Goal: Task Accomplishment & Management: Complete application form

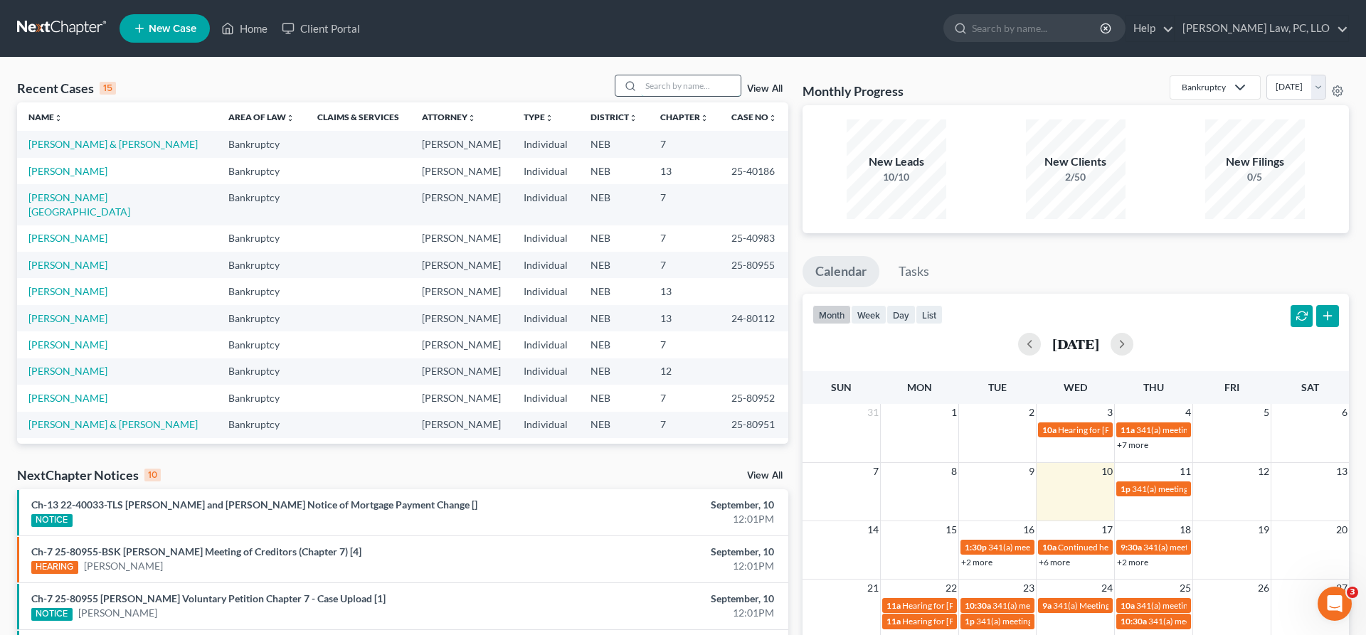
click at [660, 83] on input "search" at bounding box center [691, 85] width 100 height 21
type input "[PERSON_NAME]"
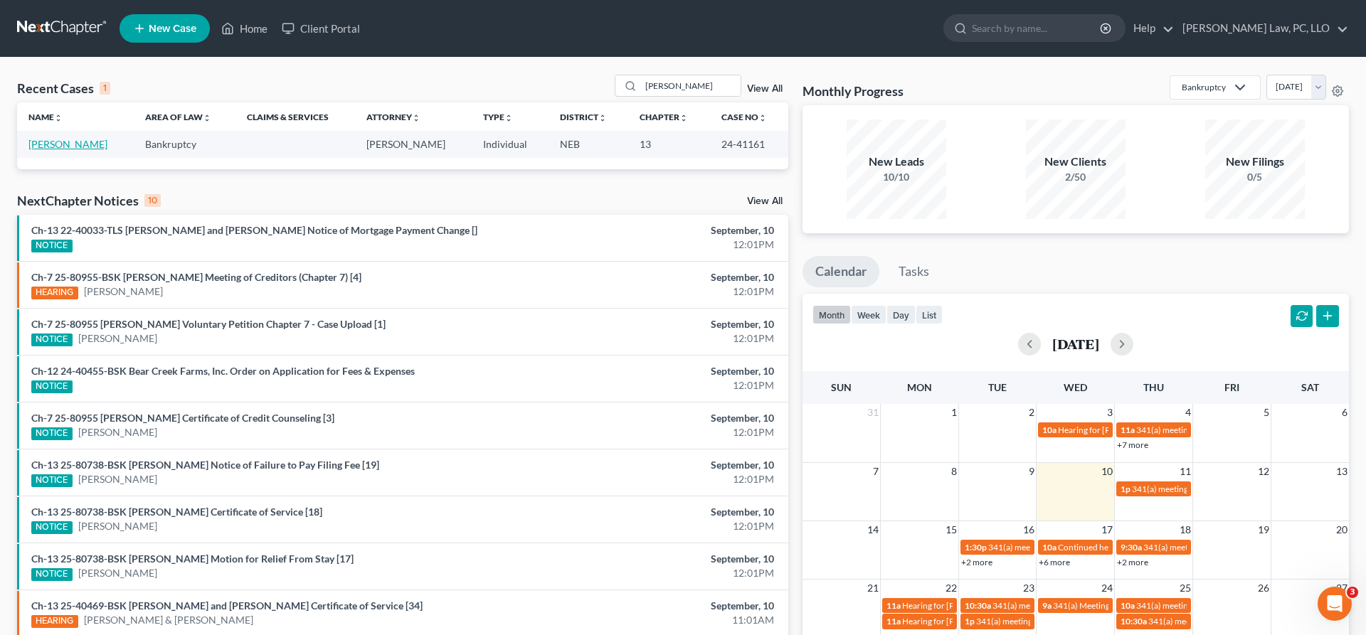
click at [39, 139] on link "[PERSON_NAME]" at bounding box center [67, 144] width 79 height 12
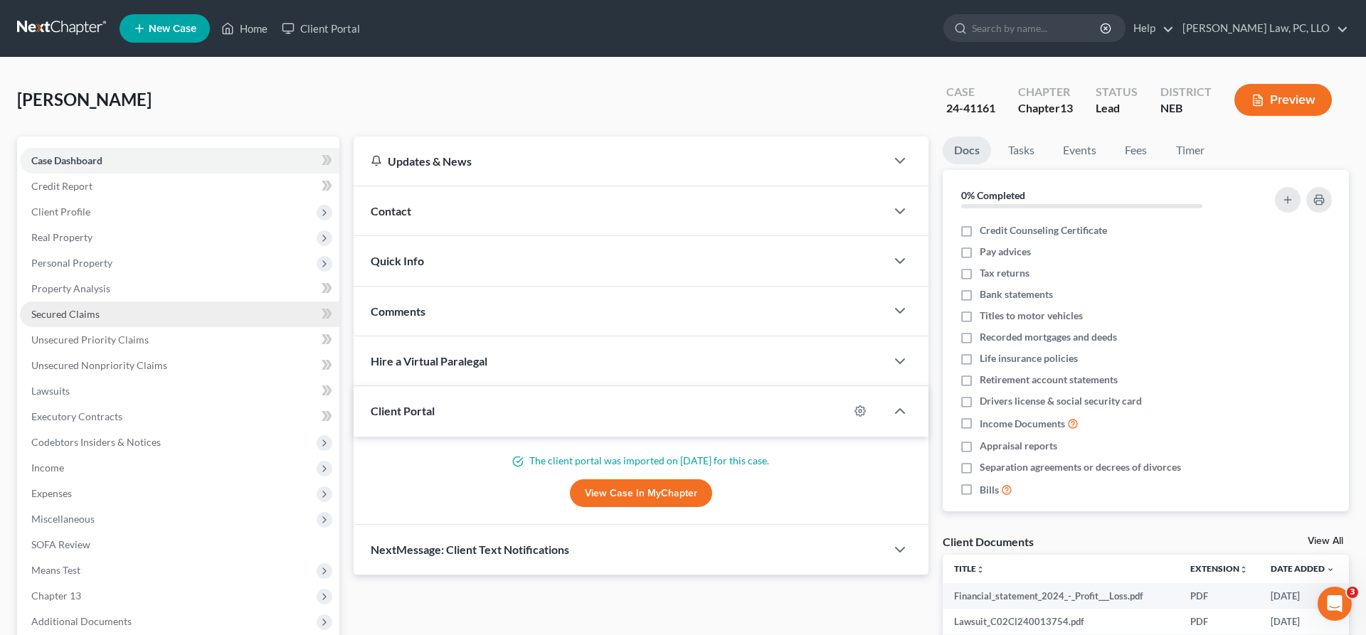
click at [96, 304] on link "Secured Claims" at bounding box center [179, 315] width 319 height 26
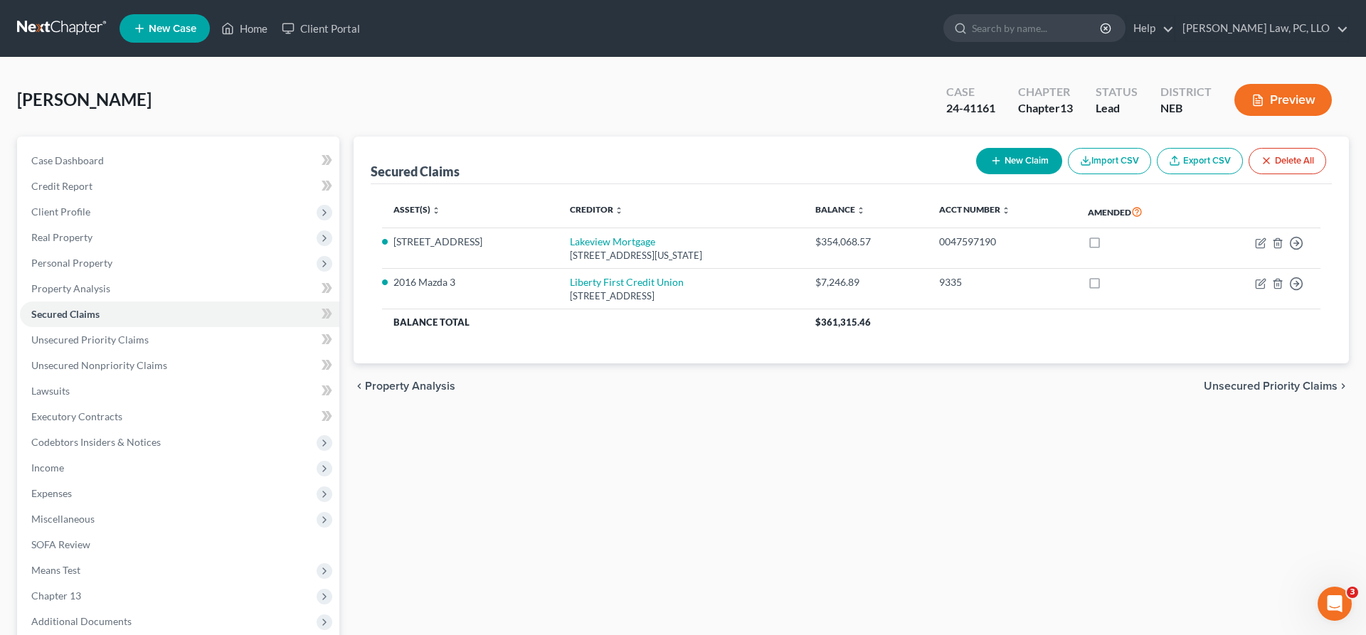
click at [982, 155] on button "New Claim" at bounding box center [1019, 161] width 86 height 26
select select "0"
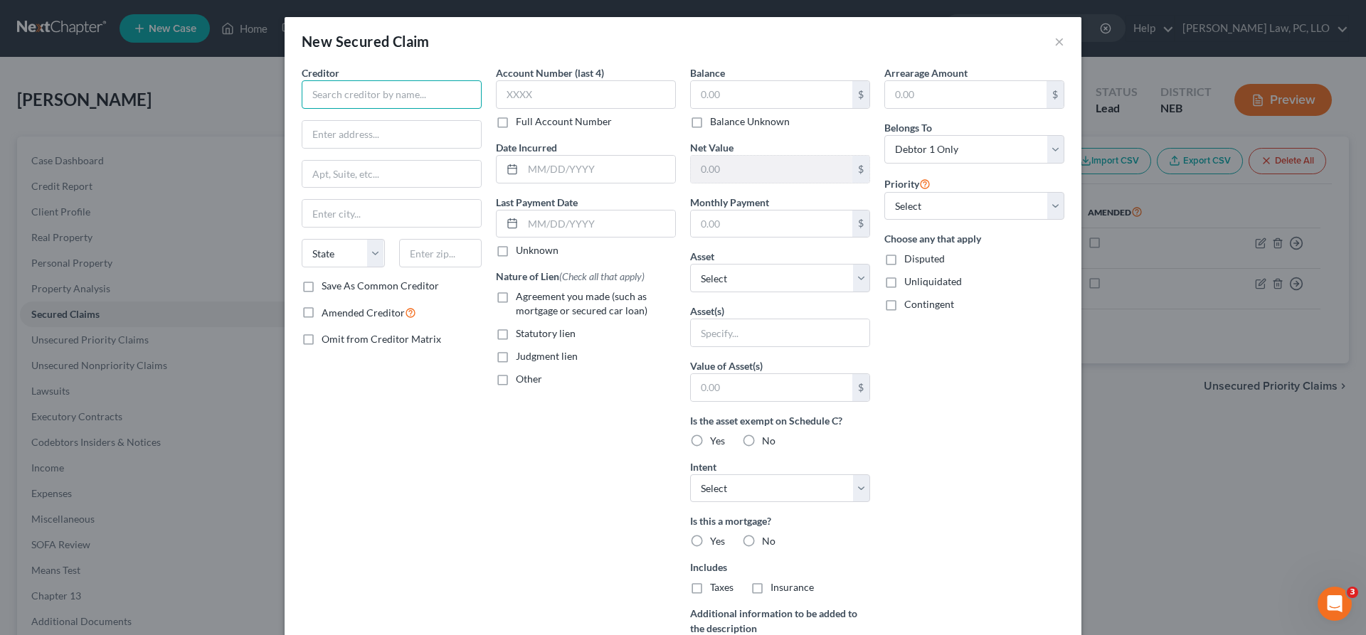
click at [467, 94] on input "text" at bounding box center [392, 94] width 180 height 28
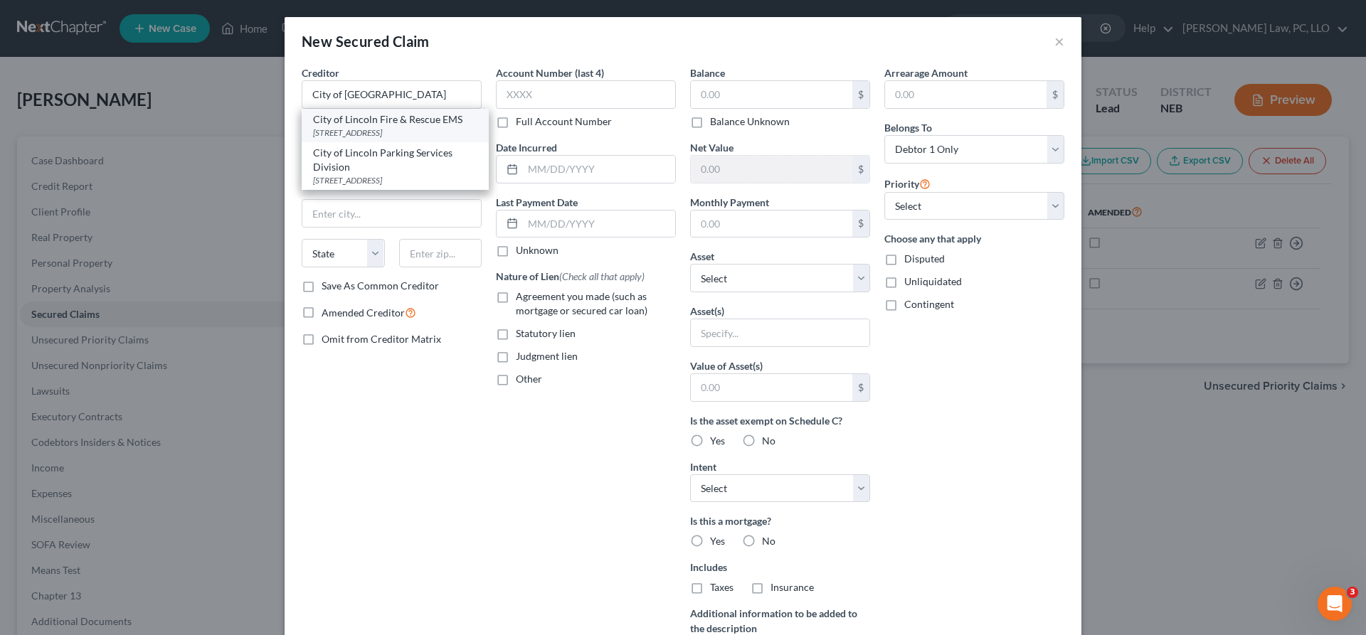
click at [450, 130] on div "[STREET_ADDRESS]" at bounding box center [395, 133] width 164 height 12
type input "City of Lincoln Fire & Rescue EMS"
type input "[STREET_ADDRESS]"
type input "Lincoln"
select select "30"
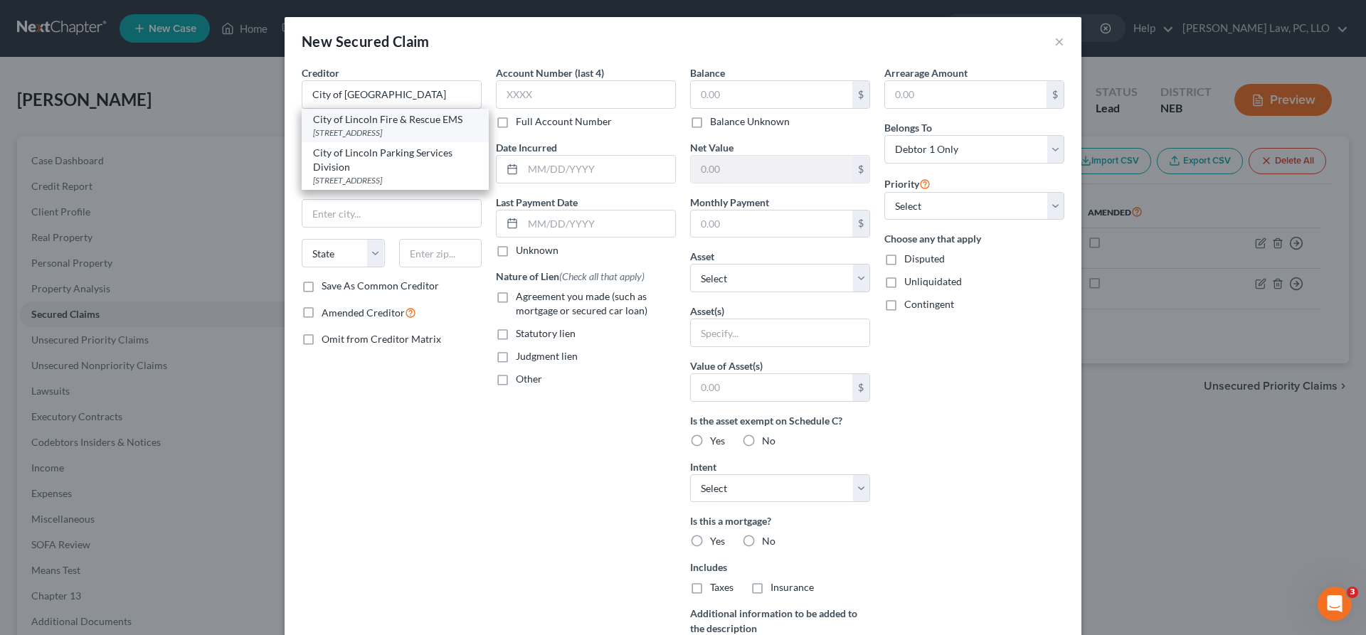
type input "68508"
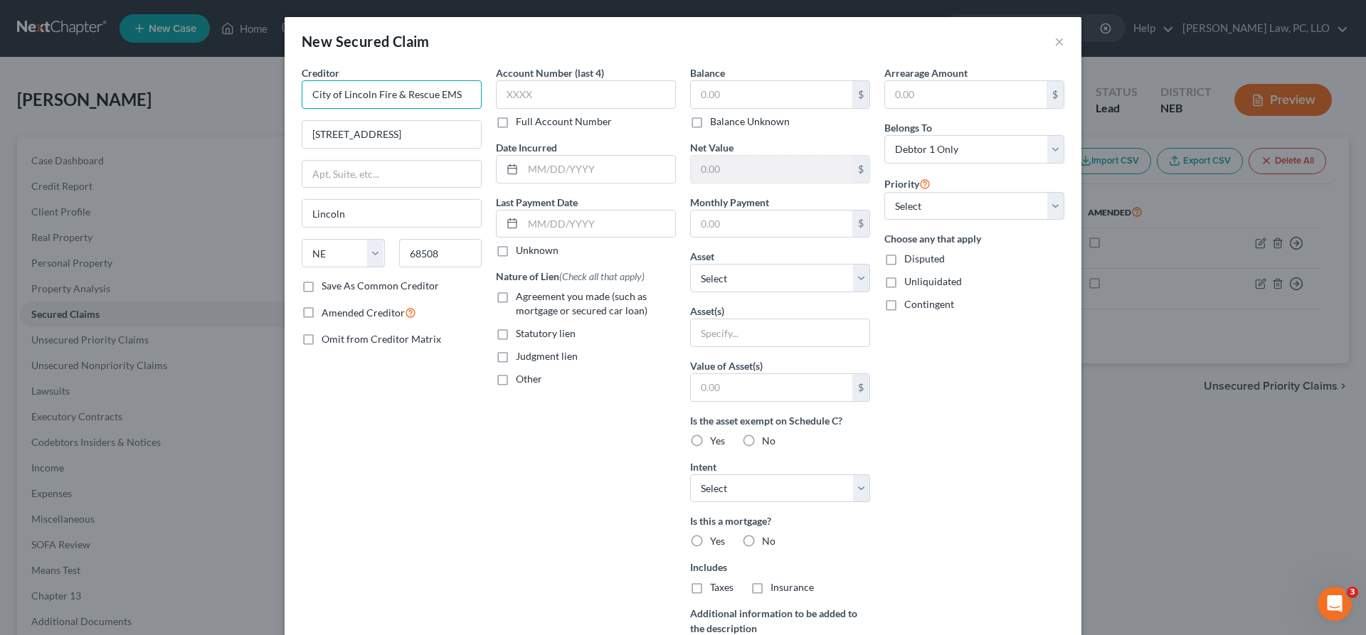
drag, startPoint x: 464, startPoint y: 91, endPoint x: 378, endPoint y: 89, distance: 85.4
click at [378, 89] on input "City of Lincoln Fire & Rescue EMS" at bounding box center [392, 94] width 180 height 28
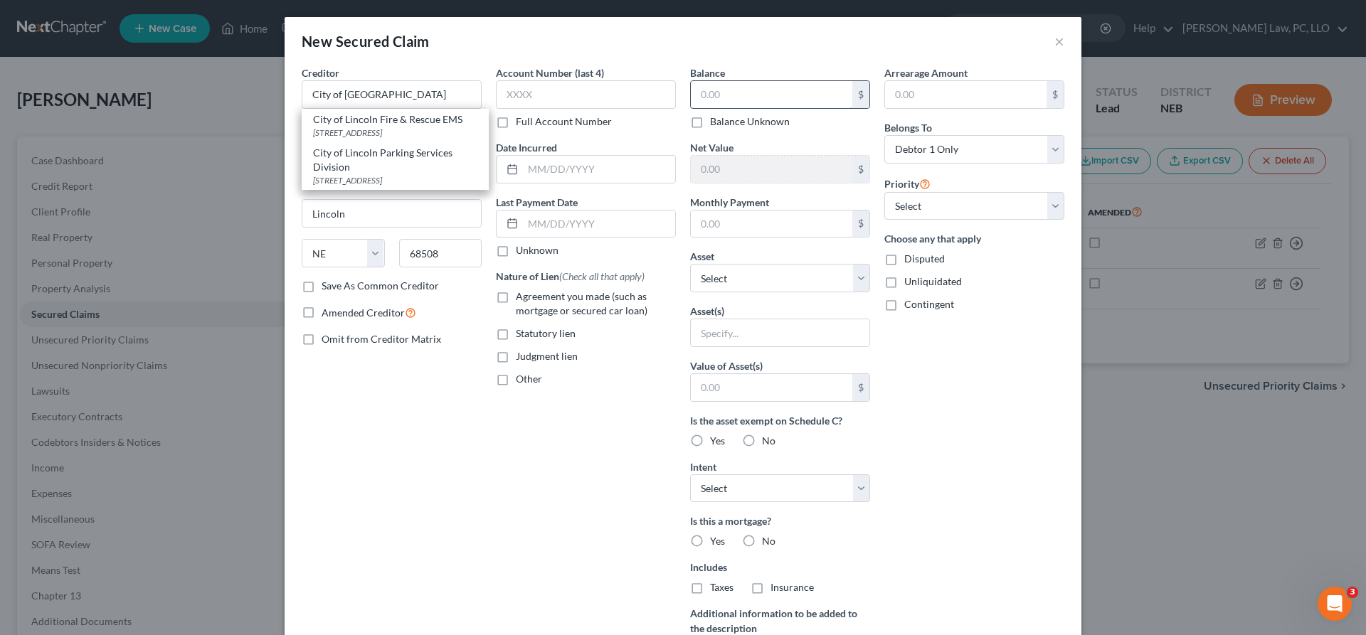
click at [730, 96] on input "text" at bounding box center [771, 94] width 161 height 27
type input "City of [GEOGRAPHIC_DATA]"
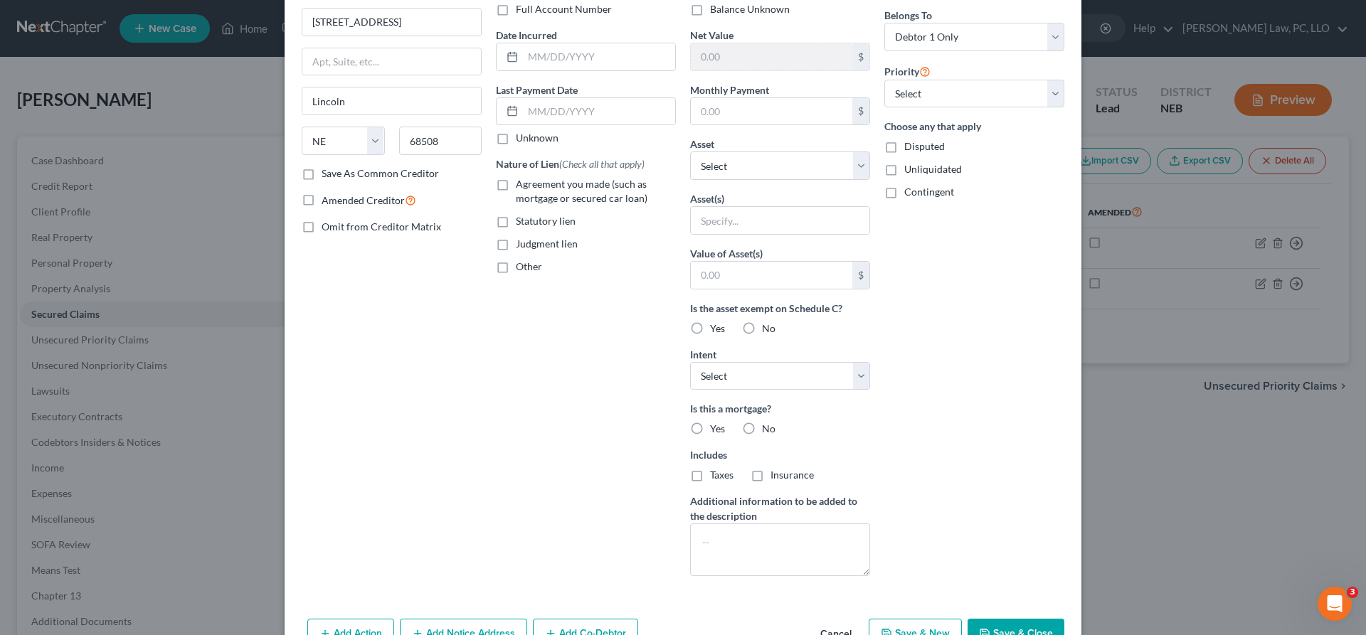
scroll to position [145, 0]
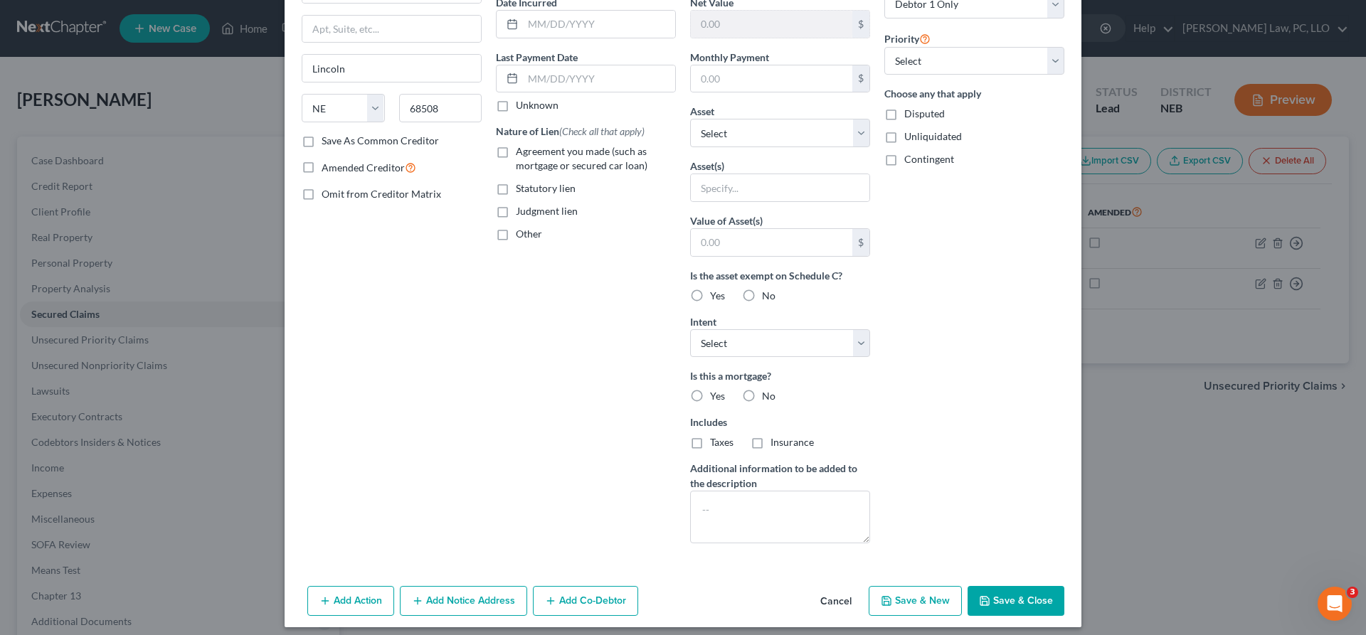
type input "30,000.00"
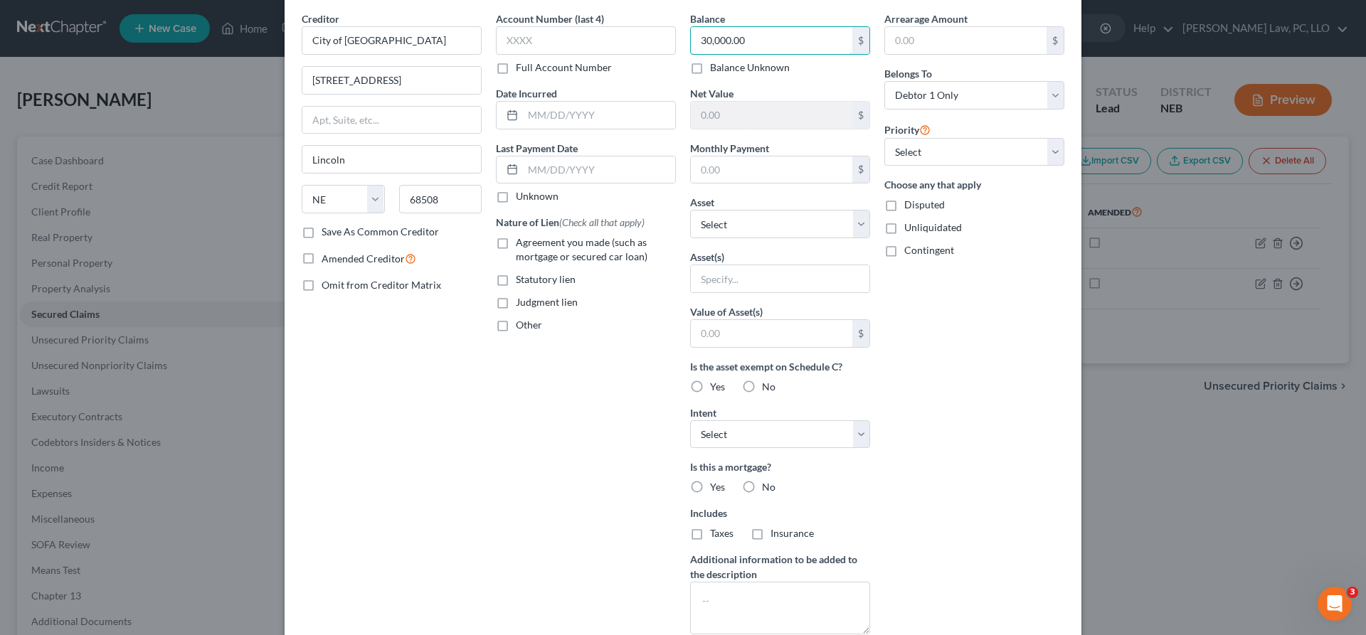
scroll to position [73, 0]
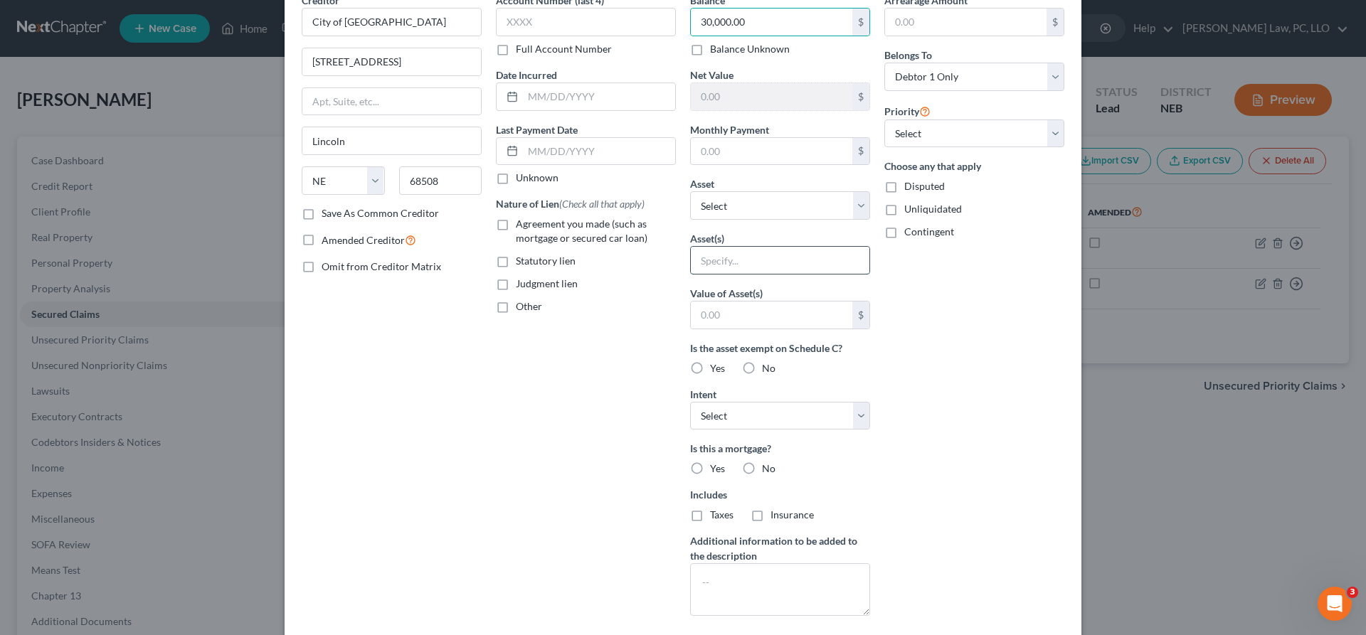
click at [728, 262] on input "text" at bounding box center [780, 260] width 179 height 27
click at [690, 191] on select "Select Other Multiple Assets Pet(s) - 2 Cats, Winston & [PERSON_NAME] - $0.0 Pa…" at bounding box center [780, 205] width 180 height 28
select select "9"
click option "[STREET_ADDRESS] - $427500.0" at bounding box center [0, 0] width 0 height 0
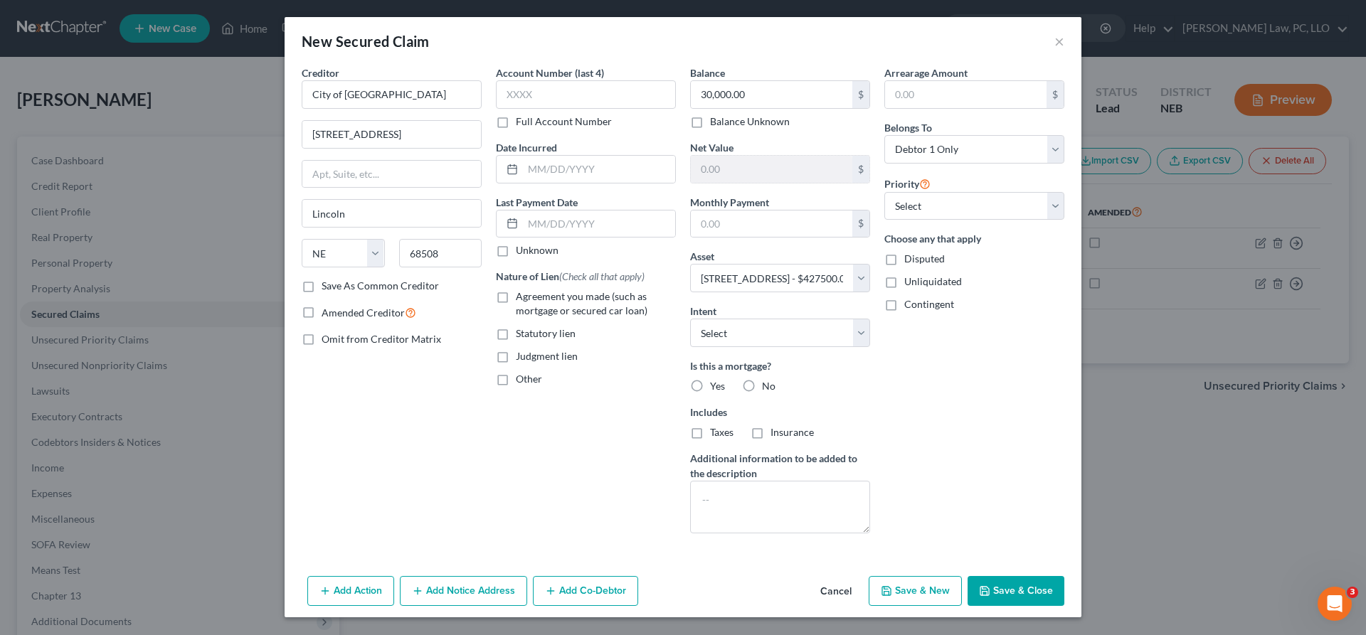
click at [710, 385] on label "Yes" at bounding box center [717, 386] width 15 height 14
click at [716, 385] on input "Yes" at bounding box center [720, 383] width 9 height 9
radio input "true"
click at [690, 319] on select "Select Surrender Redeem Reaffirm Avoid Other" at bounding box center [780, 333] width 180 height 28
select select "2"
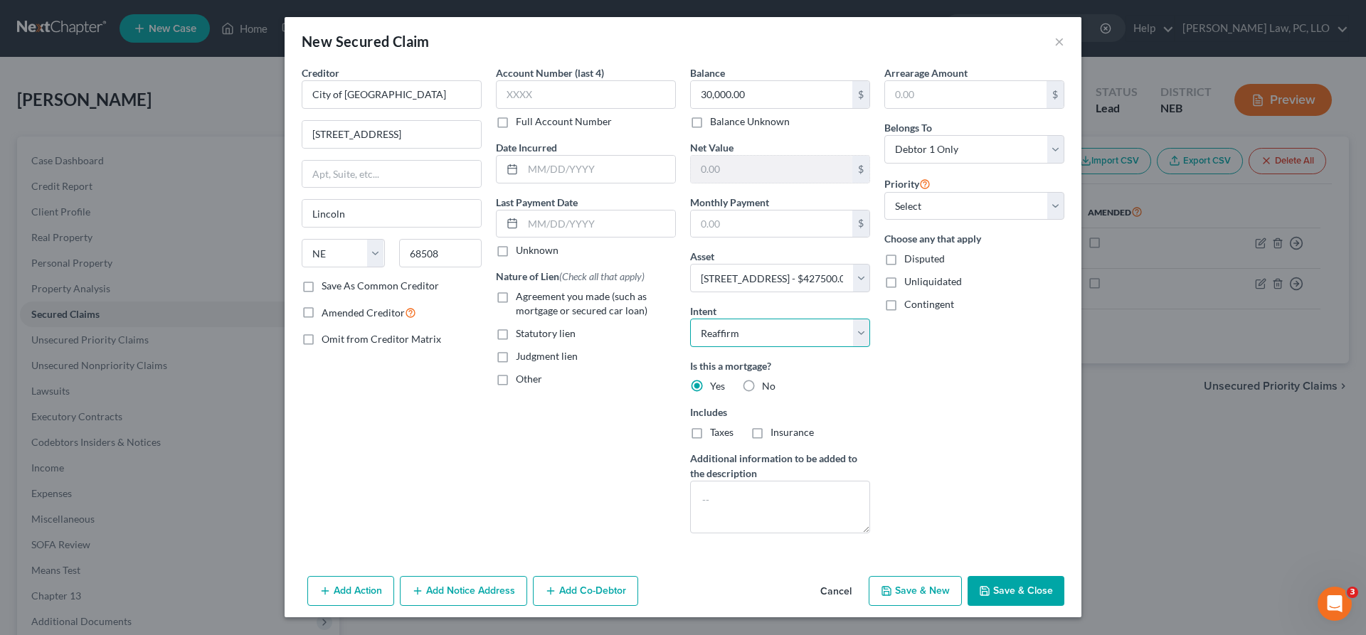
click option "Reaffirm" at bounding box center [0, 0] width 0 height 0
click at [999, 591] on button "Save & Close" at bounding box center [1015, 591] width 97 height 30
select select
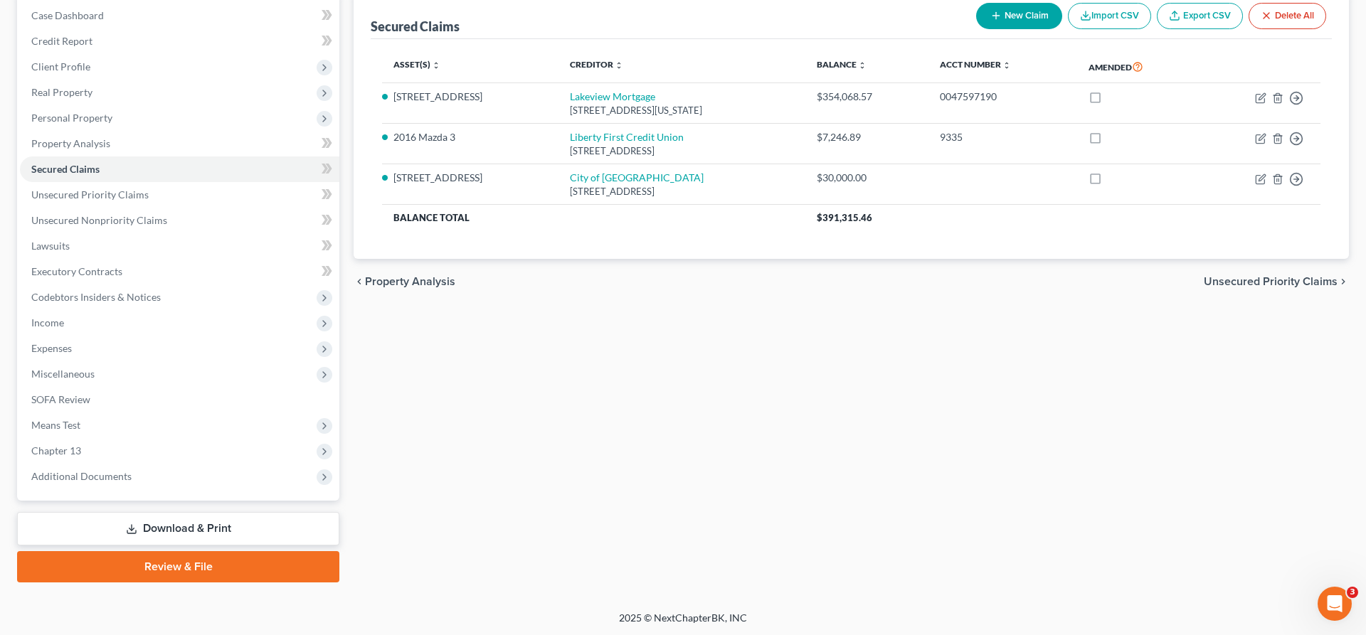
click at [189, 534] on link "Download & Print" at bounding box center [178, 528] width 322 height 33
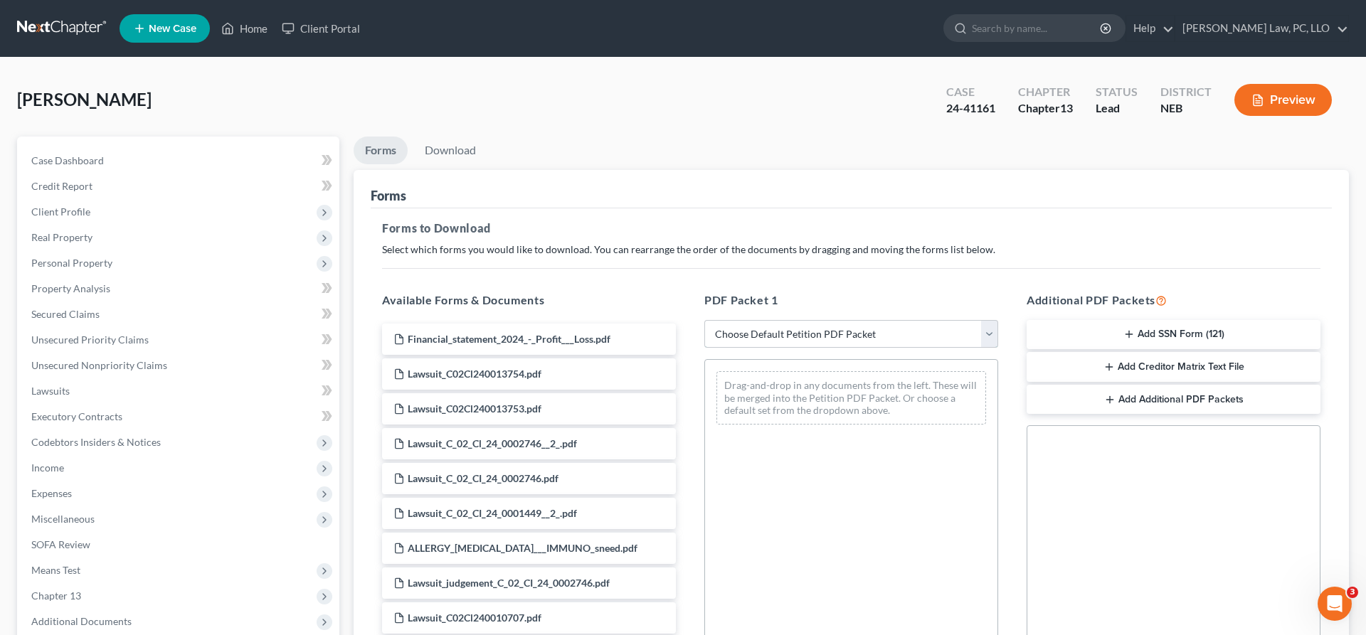
click at [704, 320] on select "Choose Default Petition PDF Packet Complete Bankruptcy Petition (all forms and …" at bounding box center [851, 334] width 294 height 28
select select "2"
click option "Amended Forms" at bounding box center [0, 0] width 0 height 0
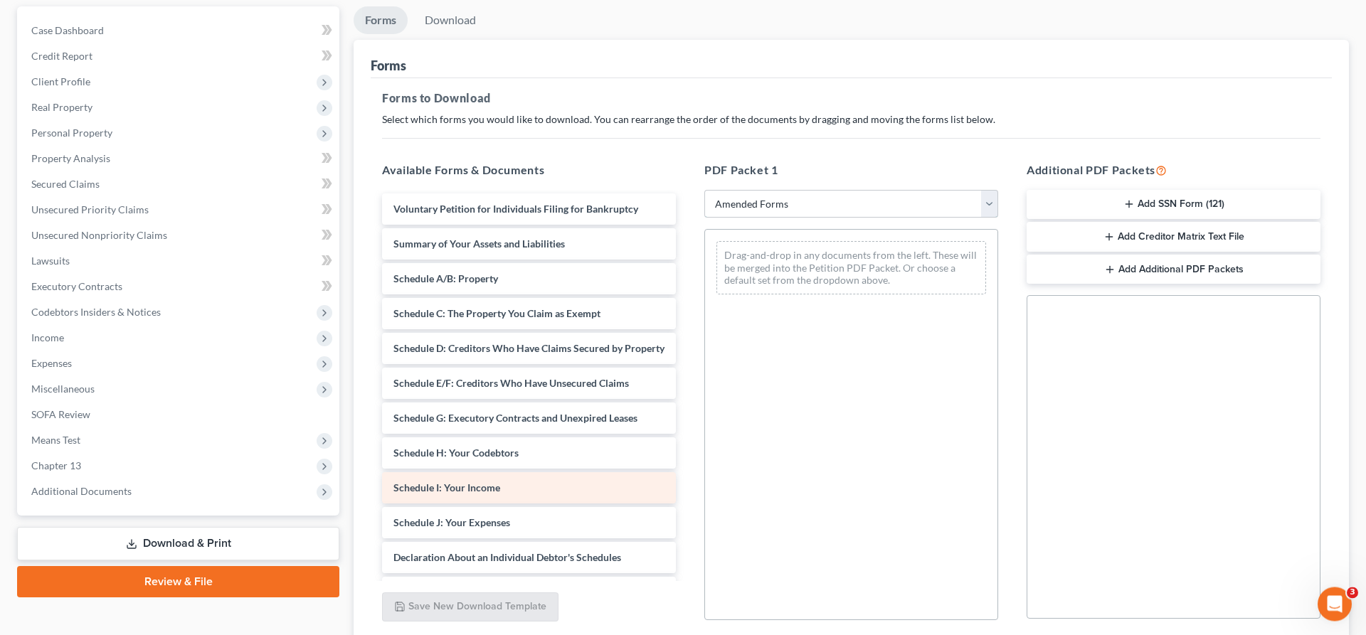
scroll to position [243, 0]
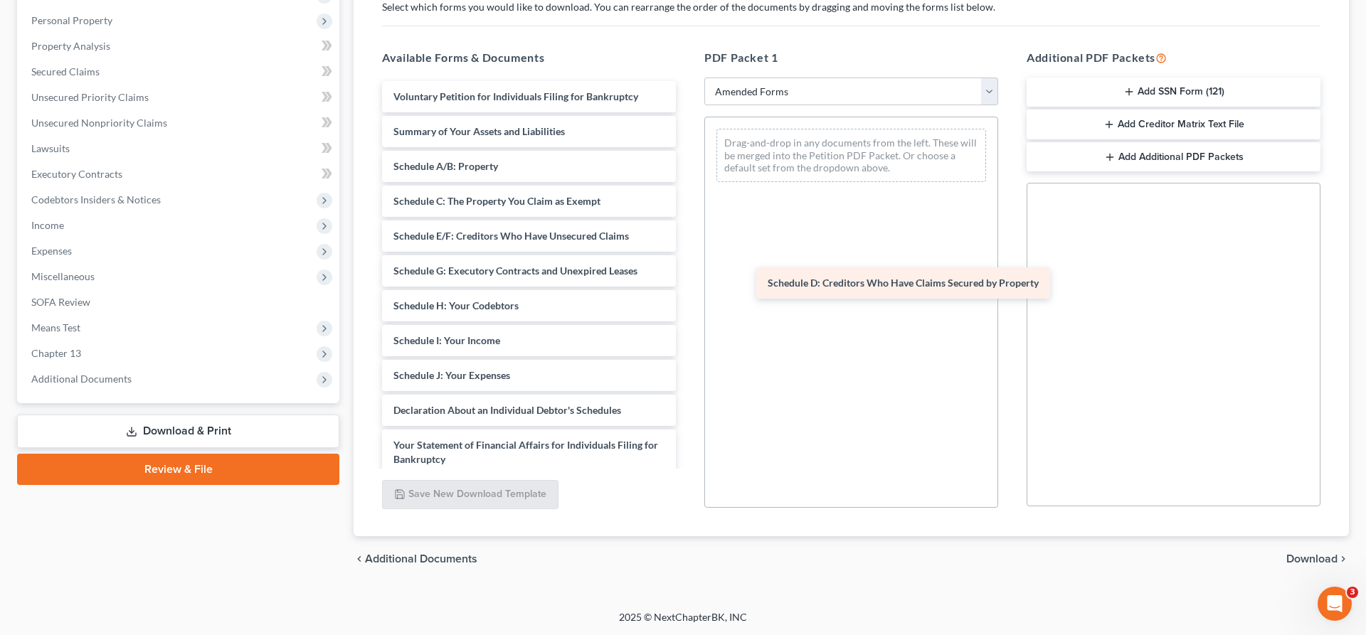
drag, startPoint x: 482, startPoint y: 230, endPoint x: 856, endPoint y: 278, distance: 377.2
click at [687, 278] on div "Schedule D: Creditors Who Have Claims Secured by Property Voluntary Petition fo…" at bounding box center [529, 372] width 317 height 583
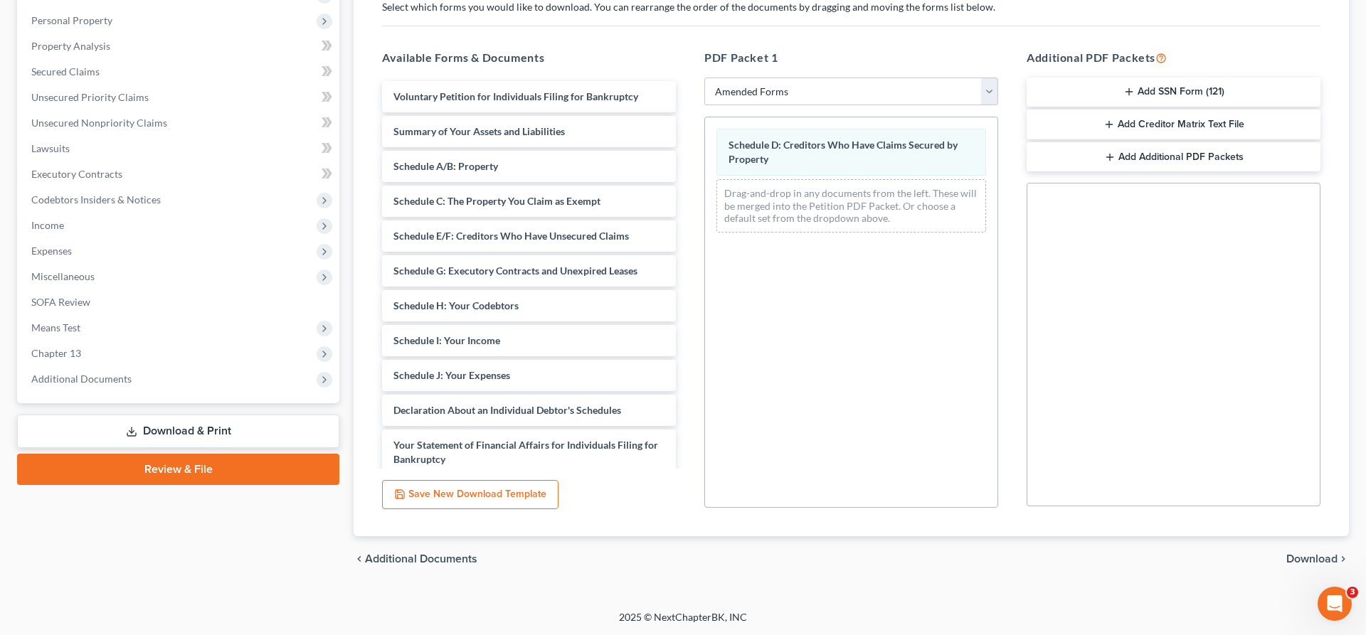
click at [1295, 559] on span "Download" at bounding box center [1311, 558] width 51 height 11
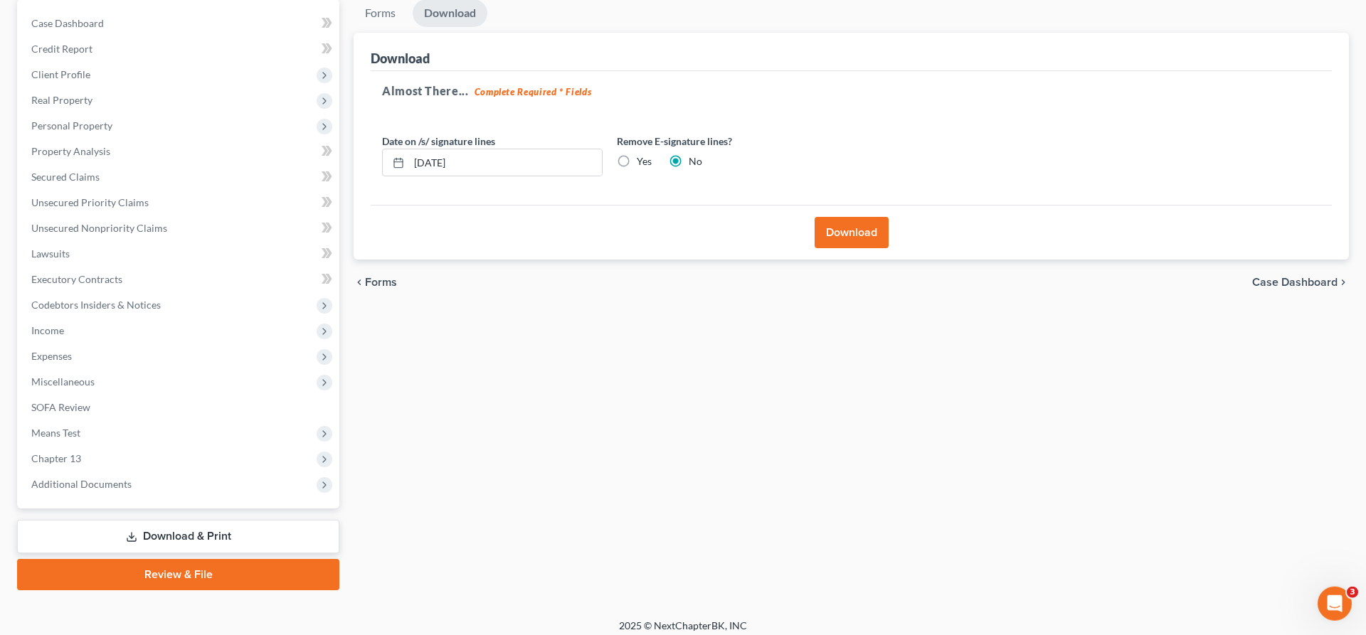
scroll to position [0, 0]
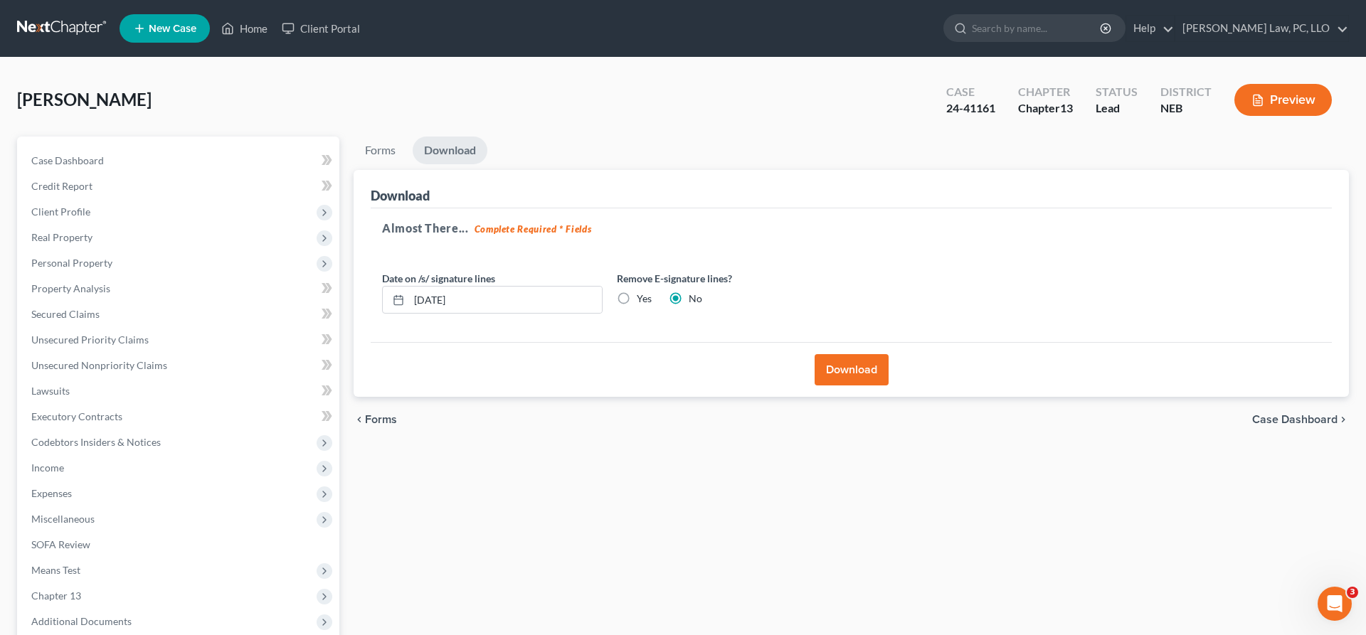
click at [847, 373] on button "Download" at bounding box center [852, 369] width 74 height 31
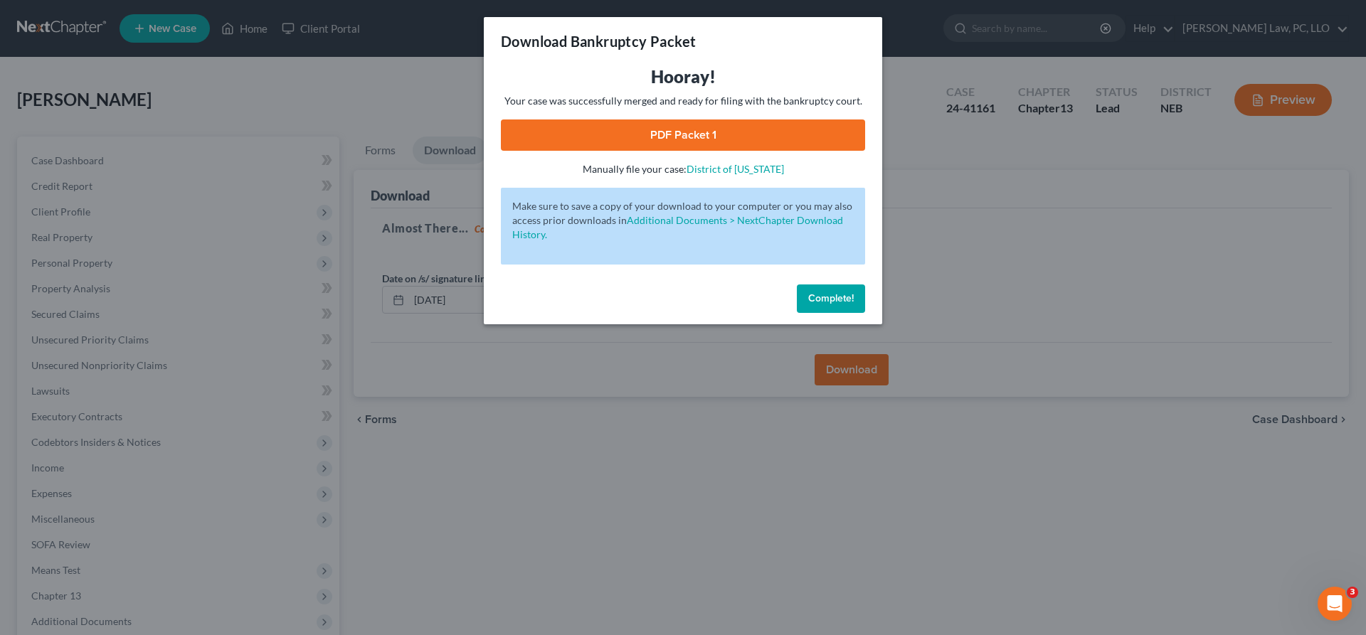
click at [745, 145] on link "PDF Packet 1" at bounding box center [683, 135] width 364 height 31
click at [845, 307] on button "Complete!" at bounding box center [831, 299] width 68 height 28
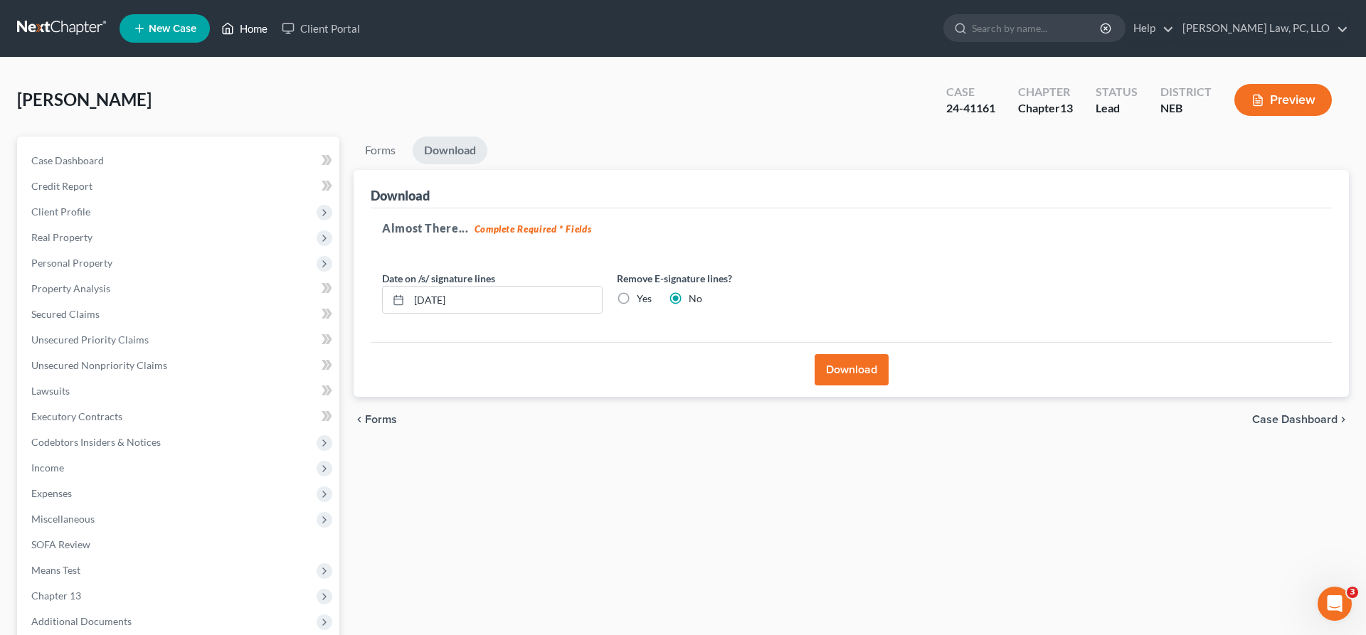
click at [247, 26] on link "Home" at bounding box center [244, 29] width 60 height 26
